Goal: Navigation & Orientation: Find specific page/section

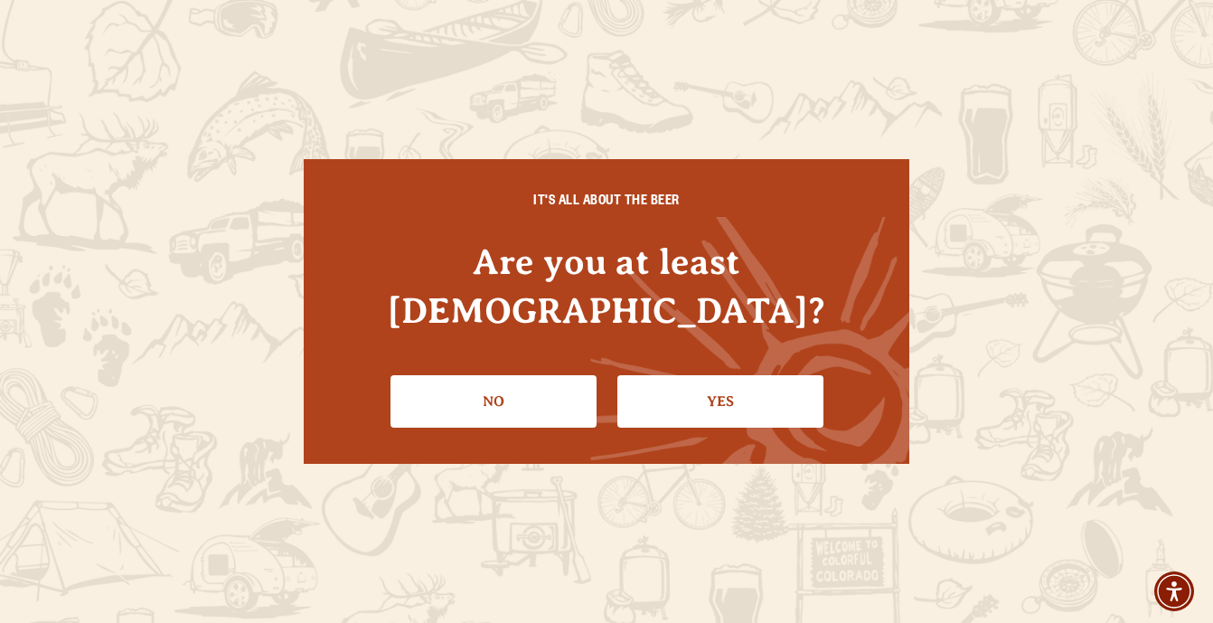
click at [703, 382] on link "Yes" at bounding box center [721, 401] width 206 height 52
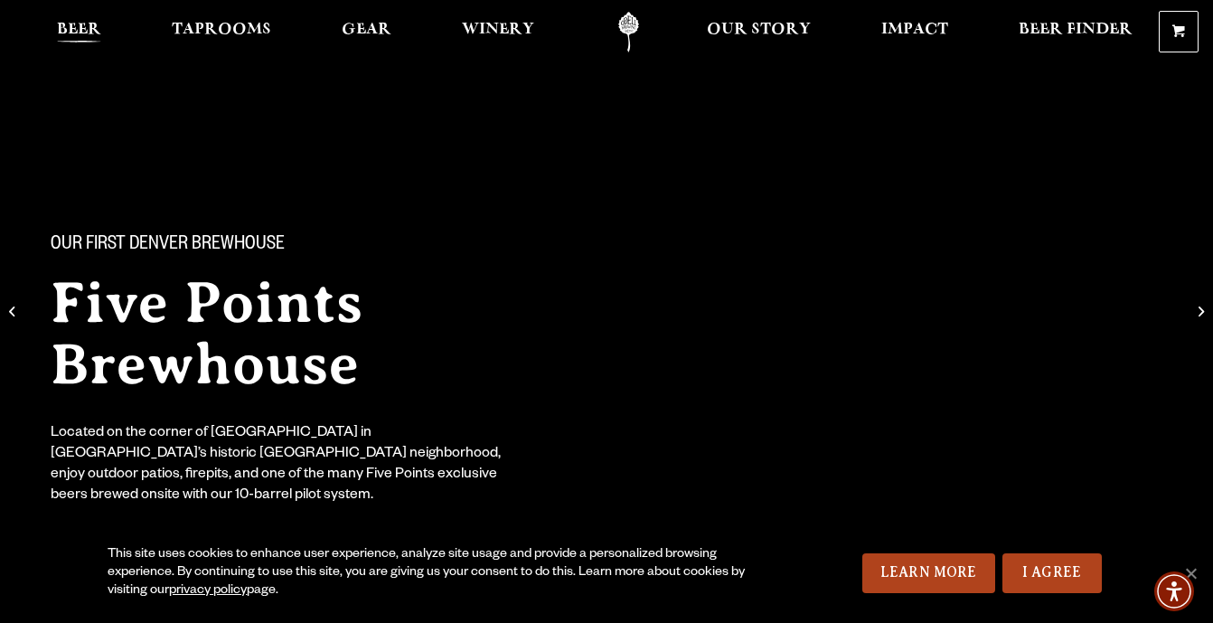
click at [91, 28] on span "Beer" at bounding box center [79, 30] width 44 height 14
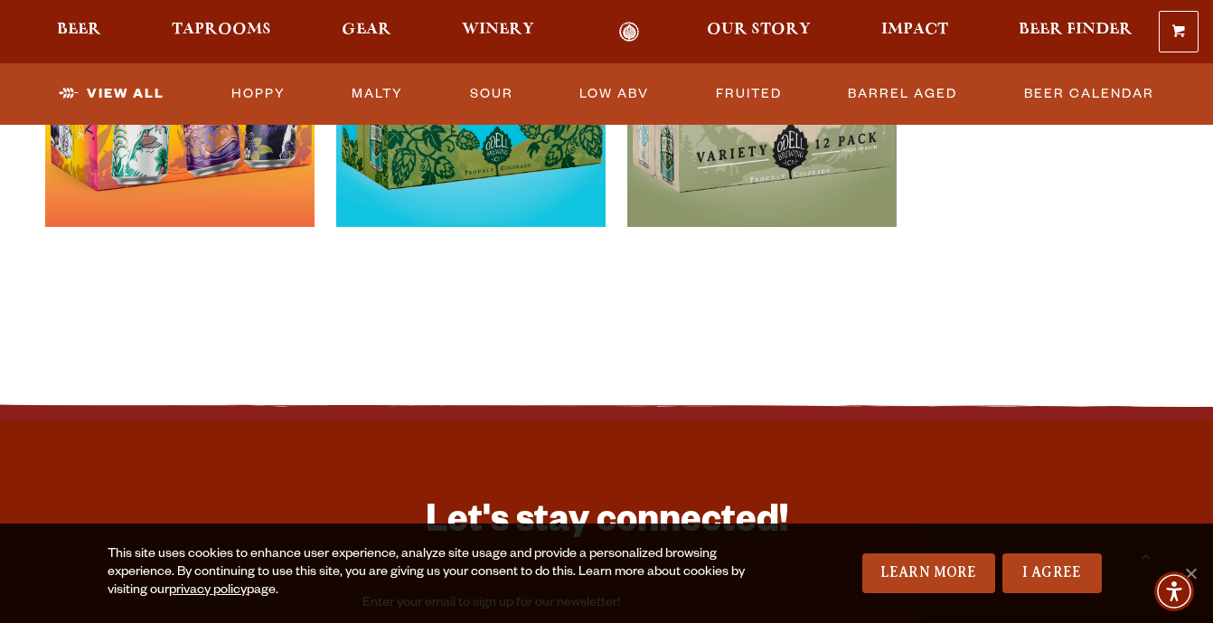
scroll to position [4265, 0]
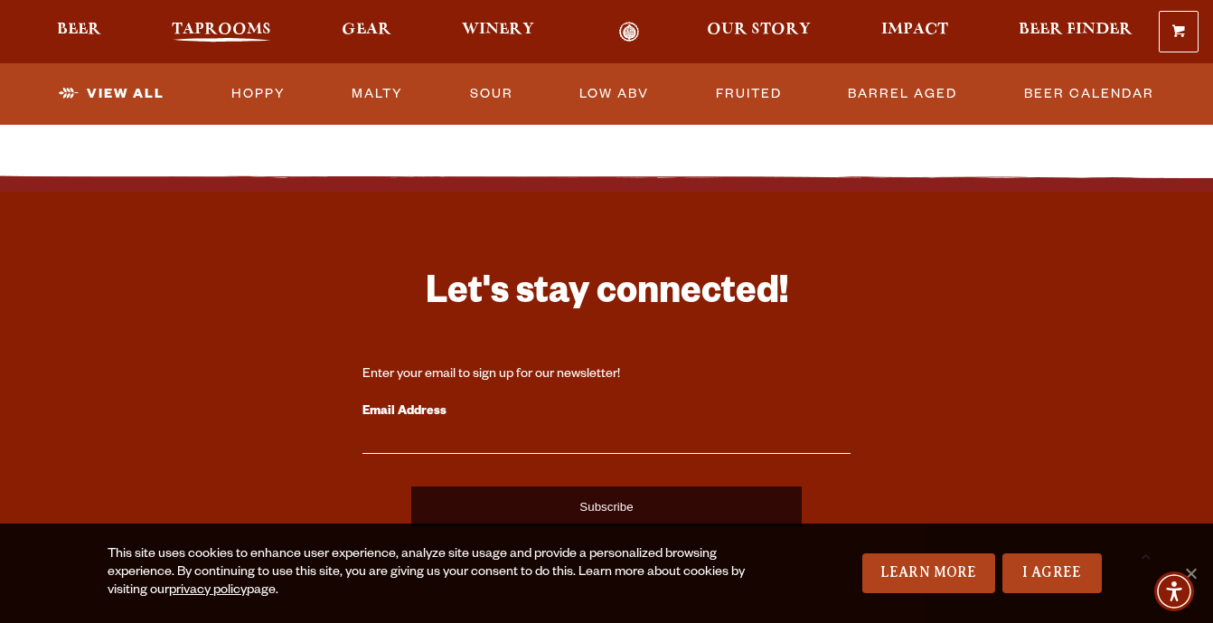
click at [237, 31] on span "Taprooms" at bounding box center [221, 30] width 99 height 14
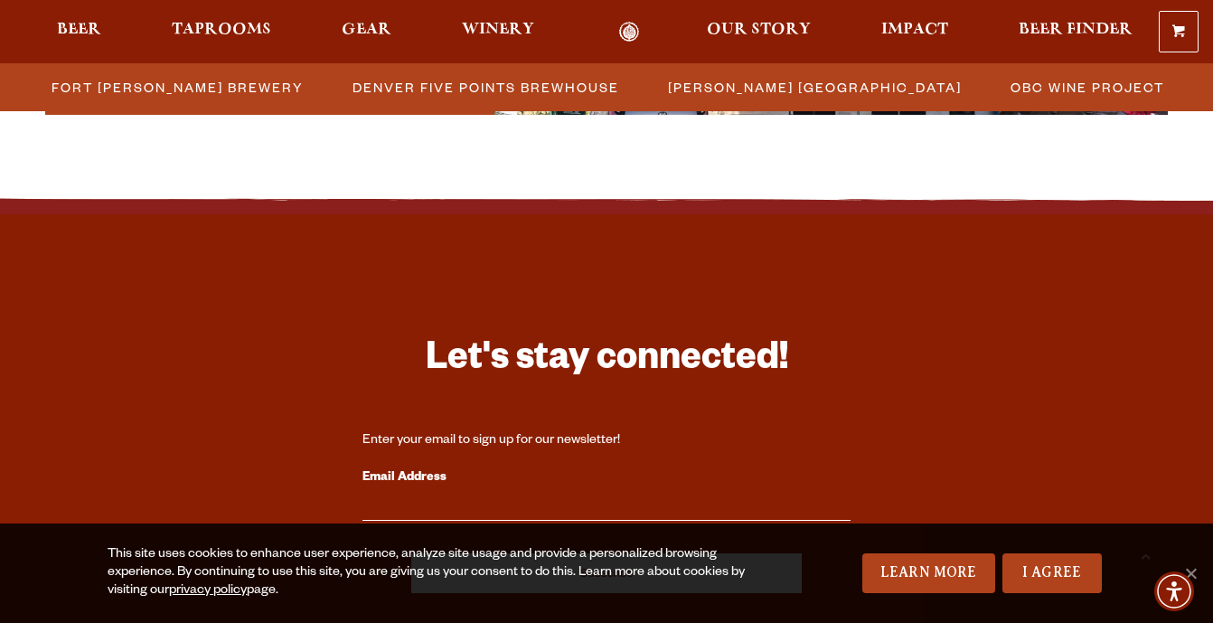
scroll to position [1702, 0]
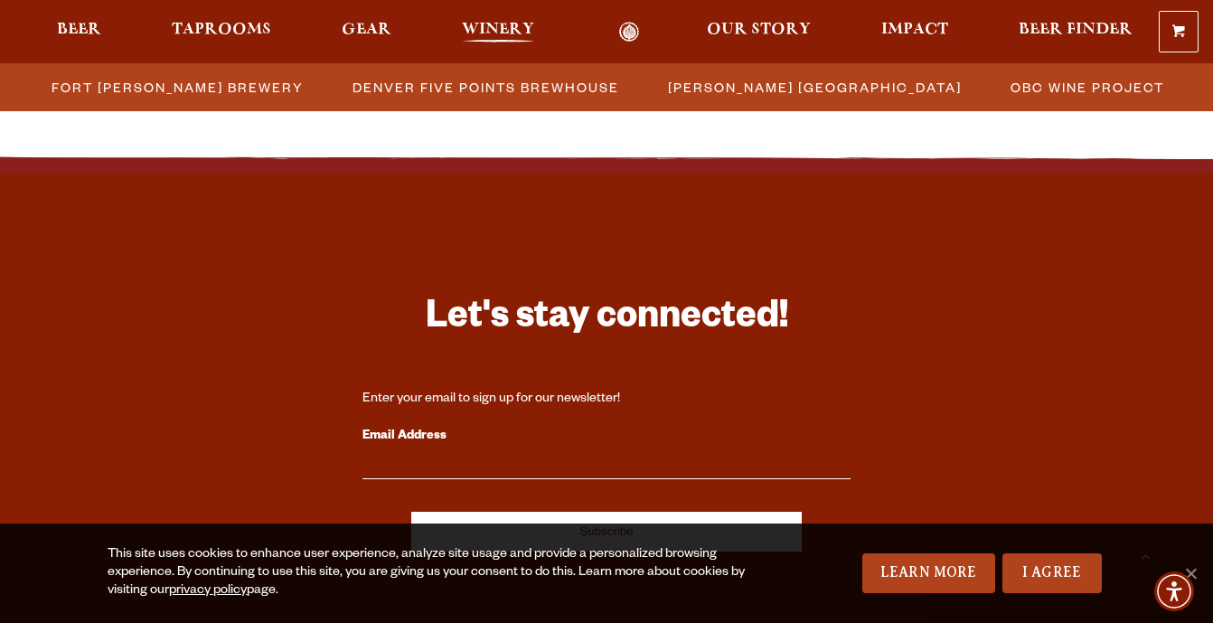
click at [476, 24] on span "Winery" at bounding box center [498, 30] width 72 height 14
